Goal: Information Seeking & Learning: Learn about a topic

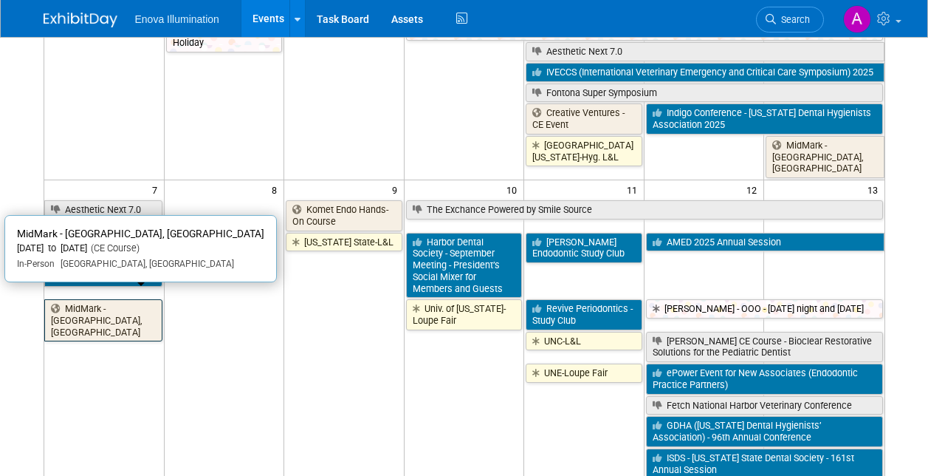
scroll to position [31, 0]
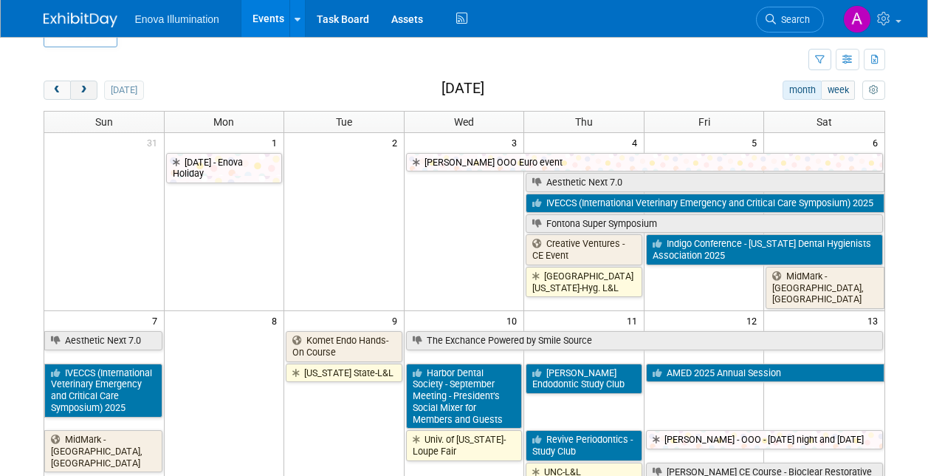
click at [86, 89] on span "next" at bounding box center [83, 91] width 11 height 10
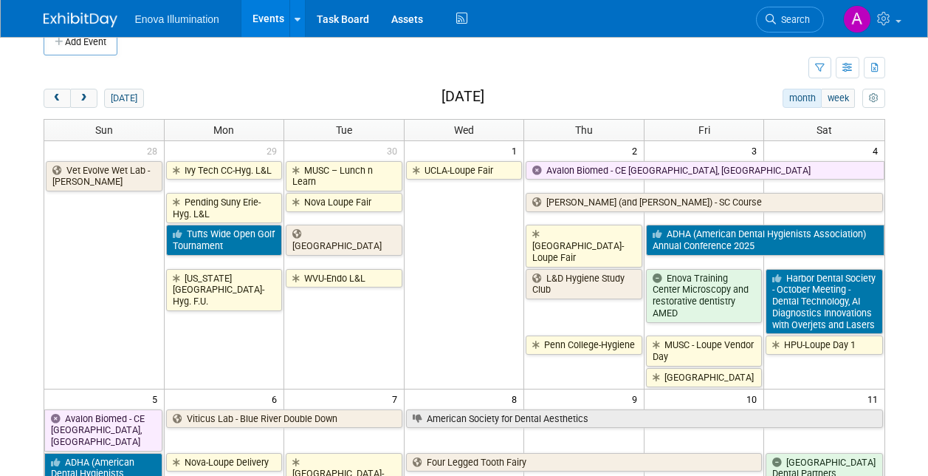
scroll to position [0, 0]
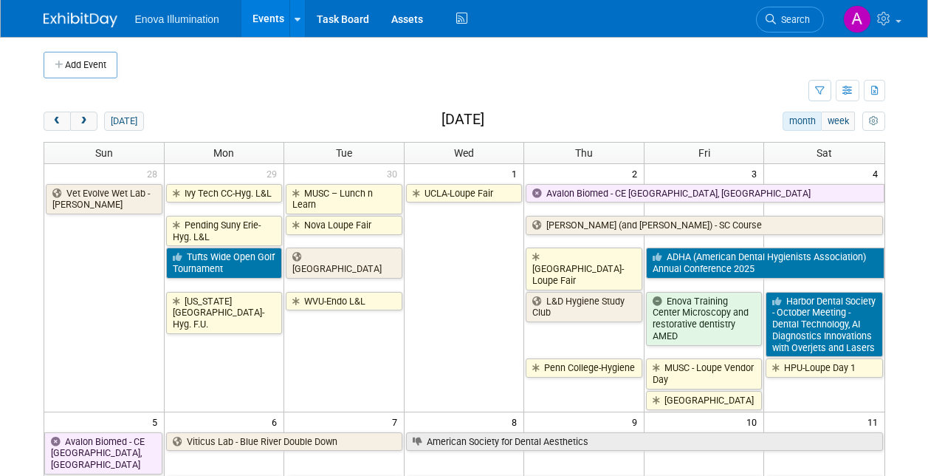
drag, startPoint x: 58, startPoint y: 122, endPoint x: 100, endPoint y: 131, distance: 43.7
click at [58, 122] on span "prev" at bounding box center [57, 122] width 11 height 10
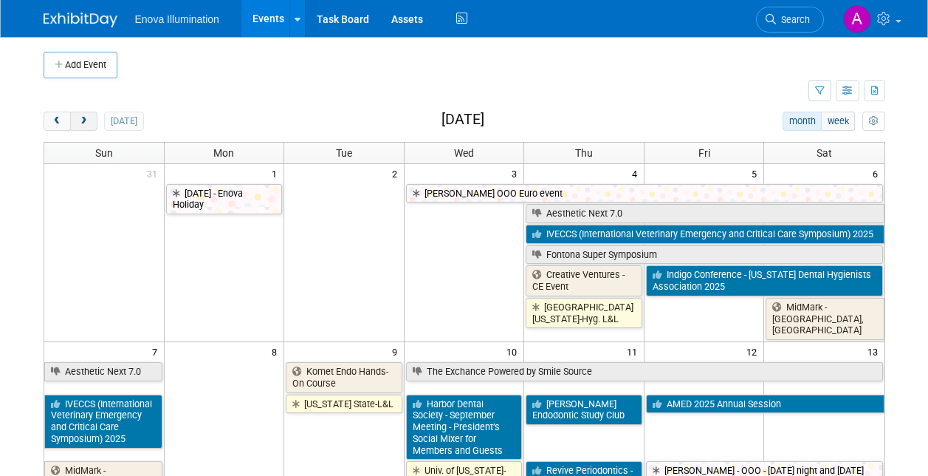
click at [78, 121] on span "next" at bounding box center [83, 122] width 11 height 10
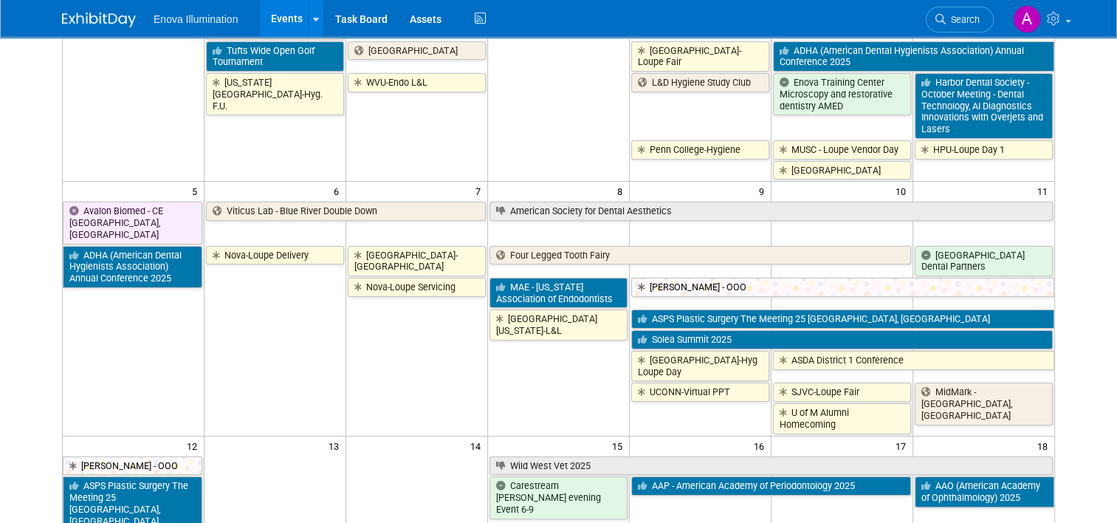
scroll to position [27, 0]
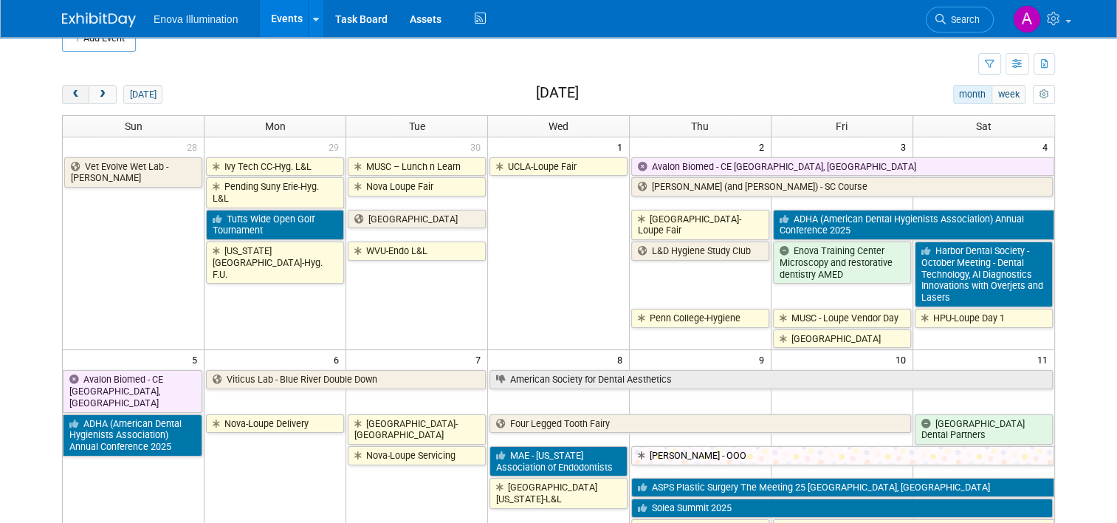
click at [70, 95] on span "prev" at bounding box center [75, 95] width 11 height 10
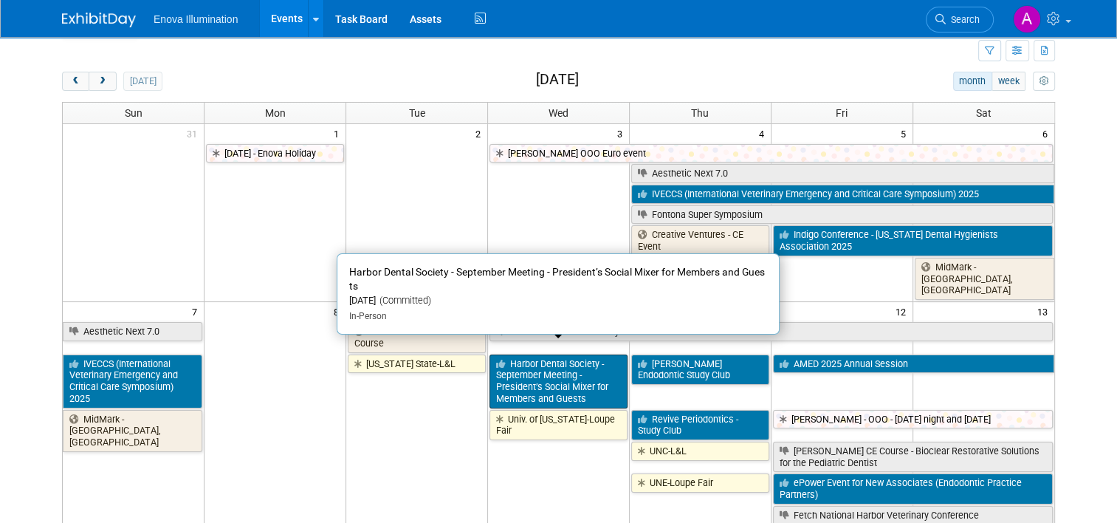
scroll to position [0, 0]
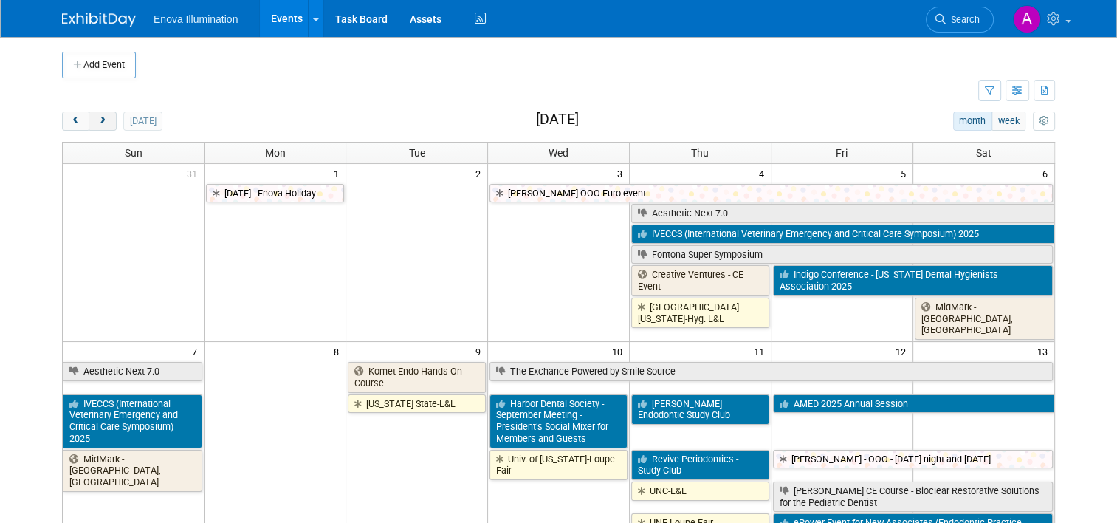
click at [97, 118] on span "next" at bounding box center [102, 122] width 11 height 10
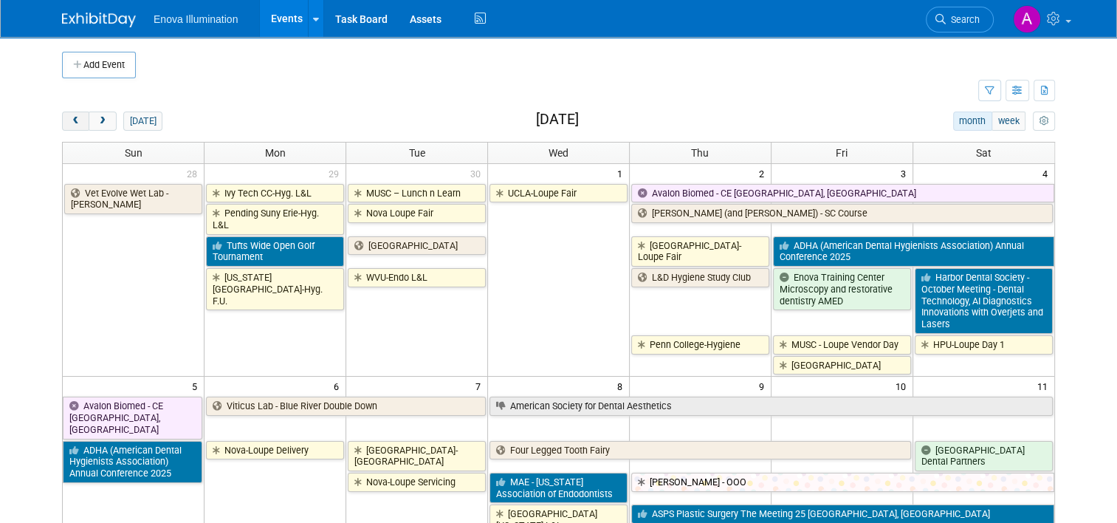
click at [73, 120] on button "prev" at bounding box center [75, 121] width 27 height 19
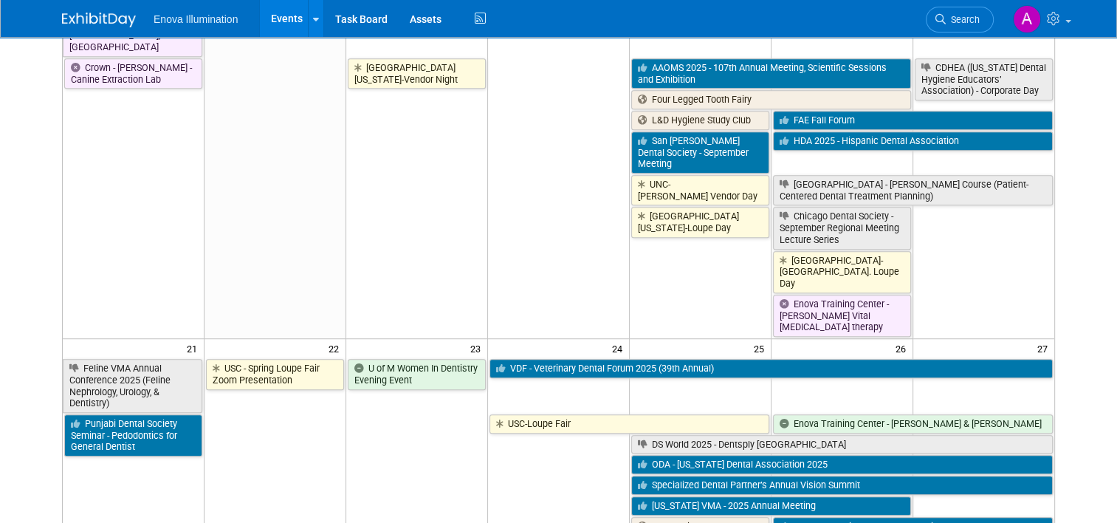
scroll to position [812, 0]
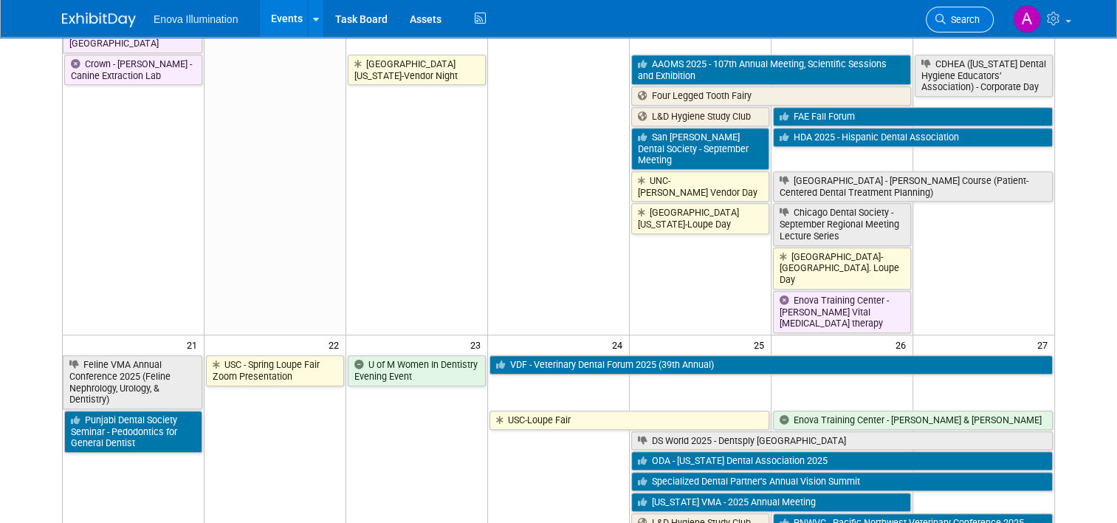
click at [927, 21] on span "Search" at bounding box center [963, 19] width 34 height 11
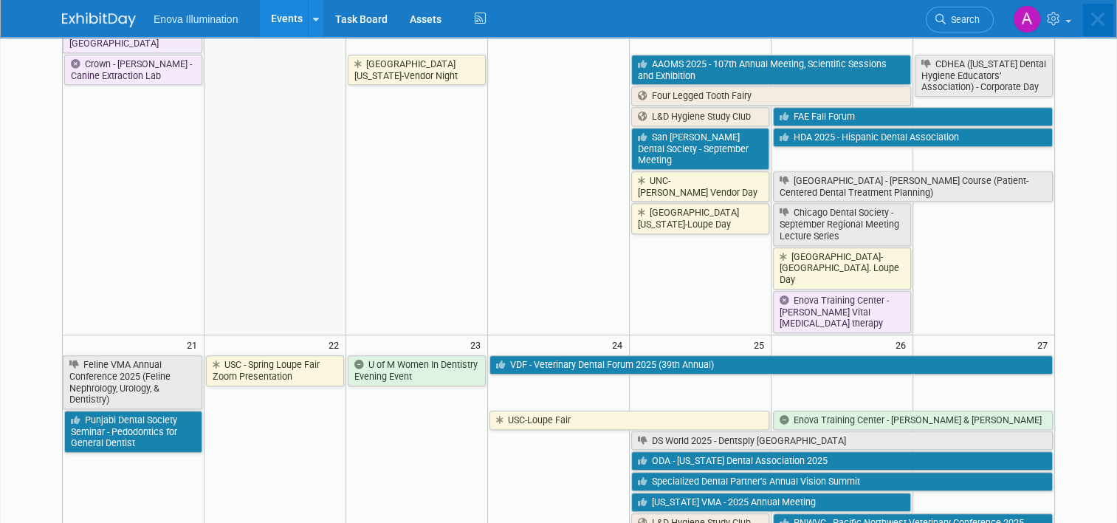
scroll to position [0, 0]
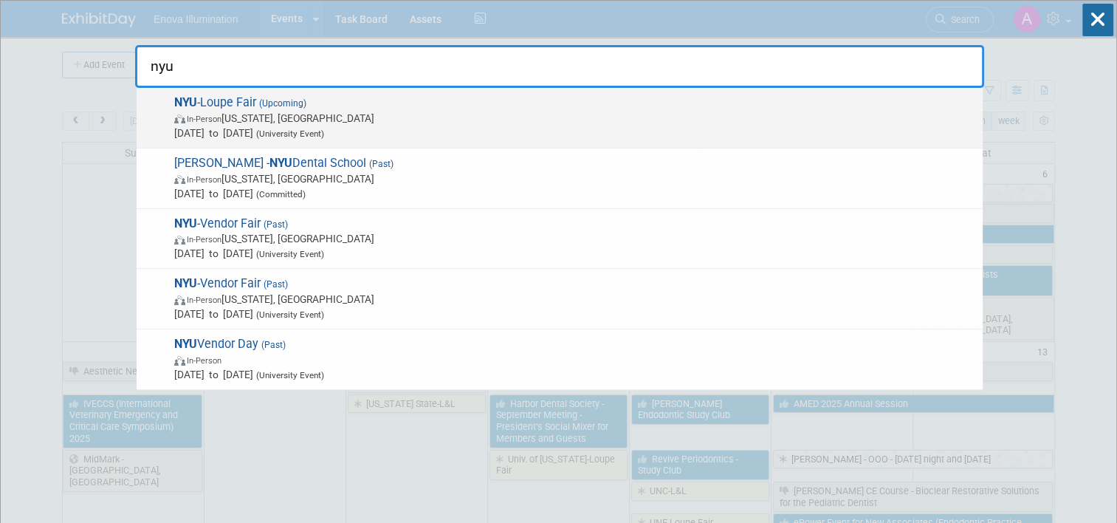
type input "nyu"
click at [257, 119] on span "In-Person [US_STATE], [GEOGRAPHIC_DATA]" at bounding box center [574, 118] width 801 height 15
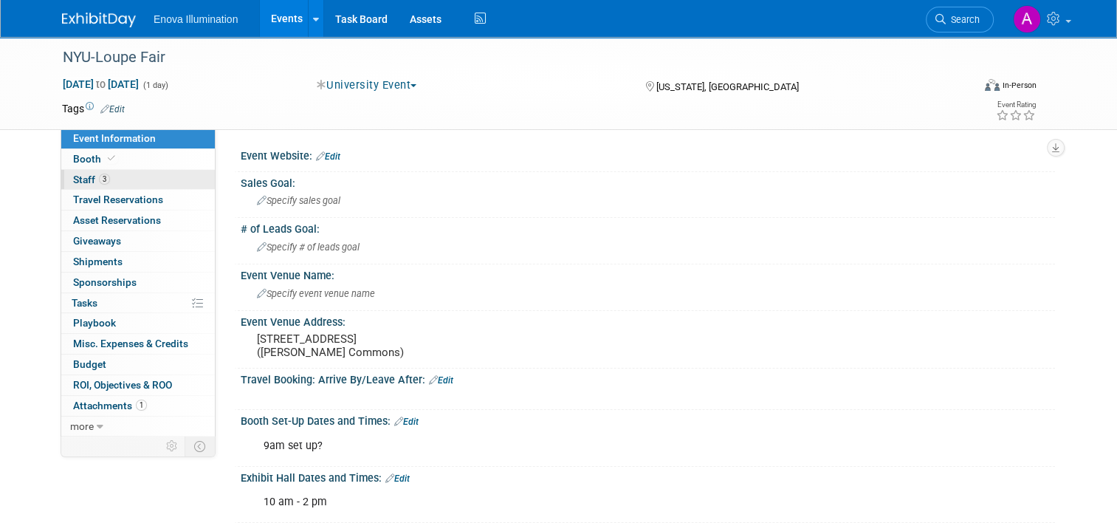
click at [121, 179] on link "3 Staff 3" at bounding box center [138, 180] width 154 height 20
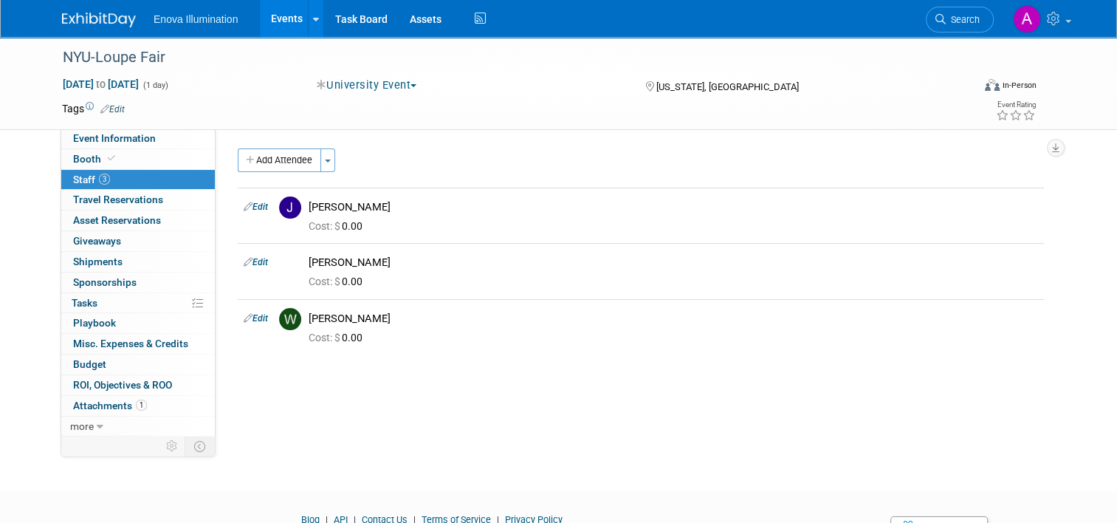
click at [86, 21] on img at bounding box center [99, 20] width 74 height 15
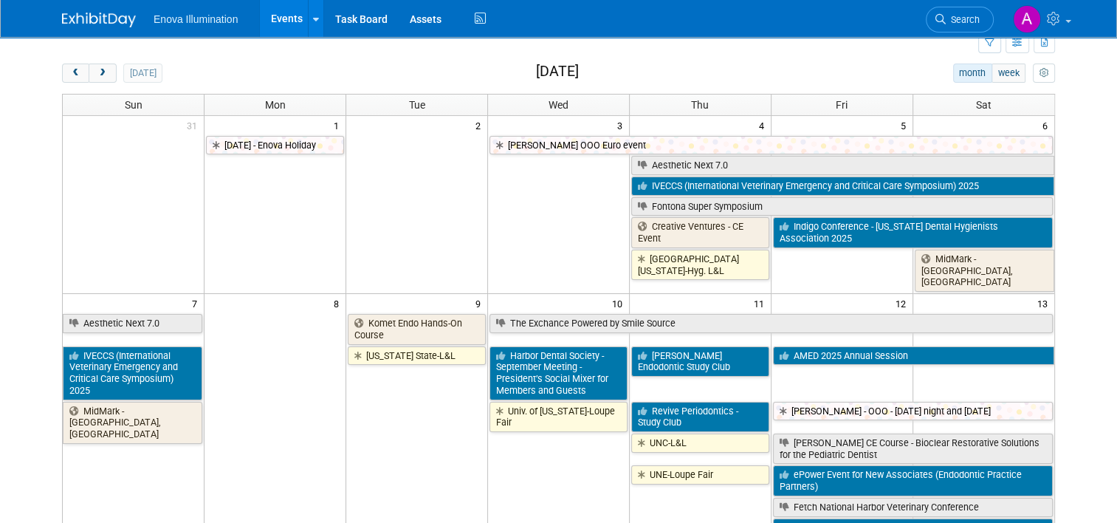
scroll to position [74, 0]
